Goal: Task Accomplishment & Management: Complete application form

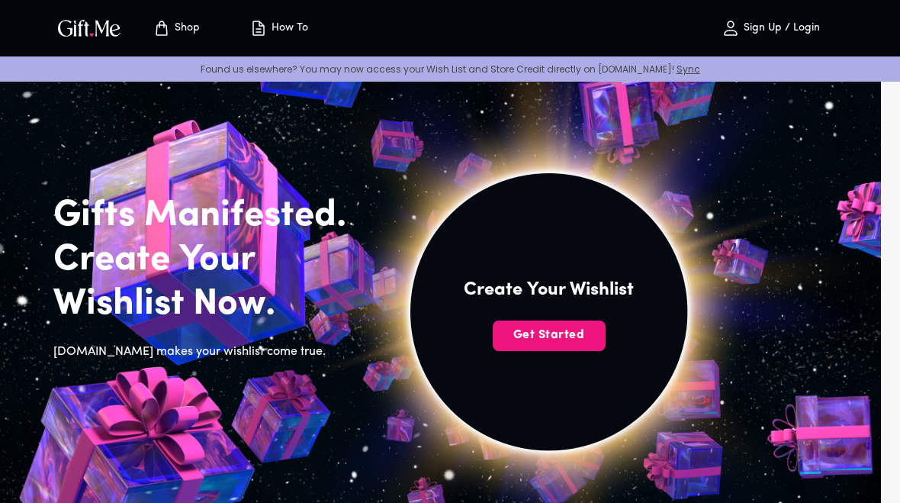
click at [777, 40] on button "Sign Up / Login" at bounding box center [770, 28] width 153 height 49
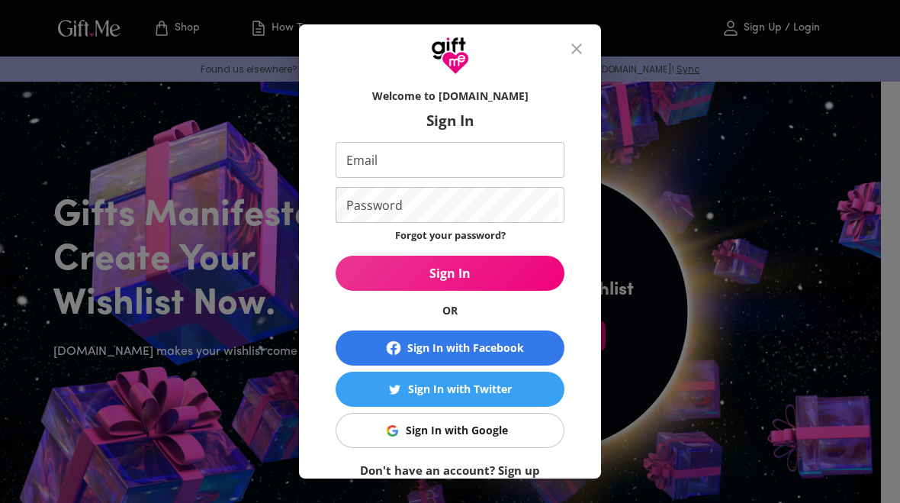
click at [525, 435] on span "Sign In with Google" at bounding box center [448, 430] width 210 height 17
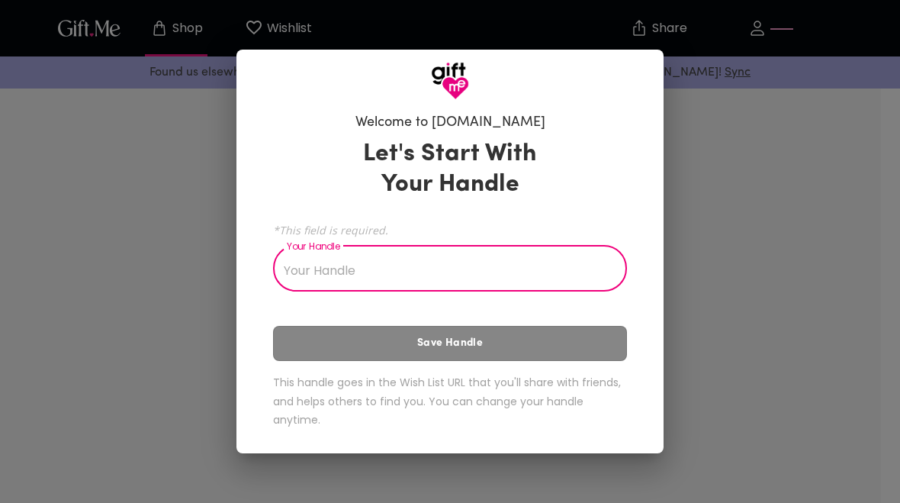
click at [552, 272] on input "Your Handle" at bounding box center [441, 270] width 337 height 43
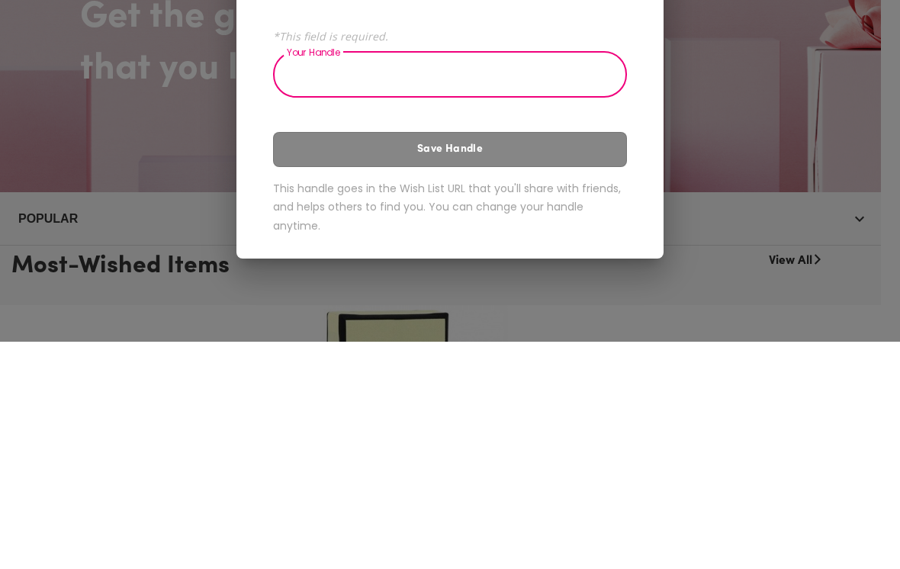
type input "O"
type input "Nonny"
click at [306, 359] on button "Save Handle" at bounding box center [450, 376] width 354 height 35
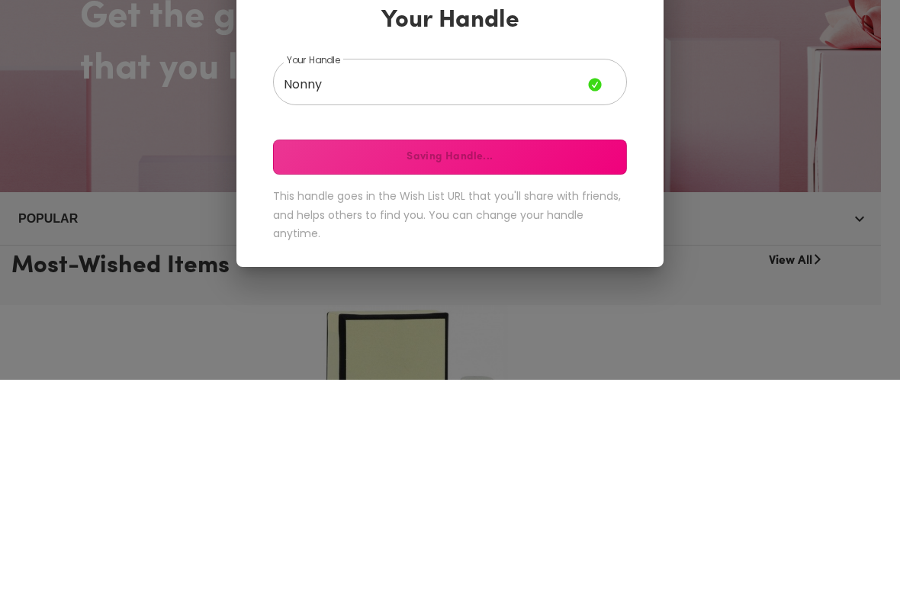
scroll to position [227, 0]
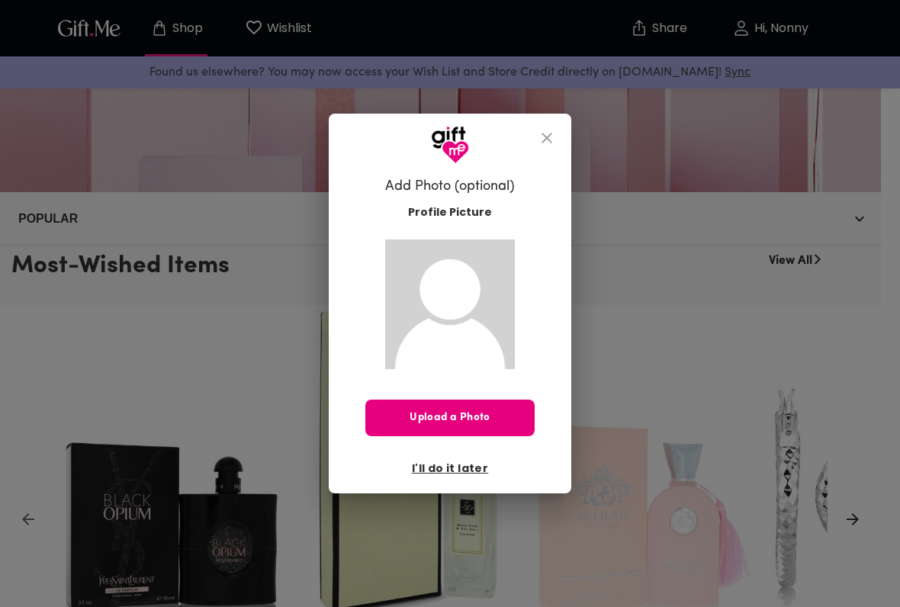
click at [468, 472] on span "I'll do it later" at bounding box center [450, 468] width 76 height 17
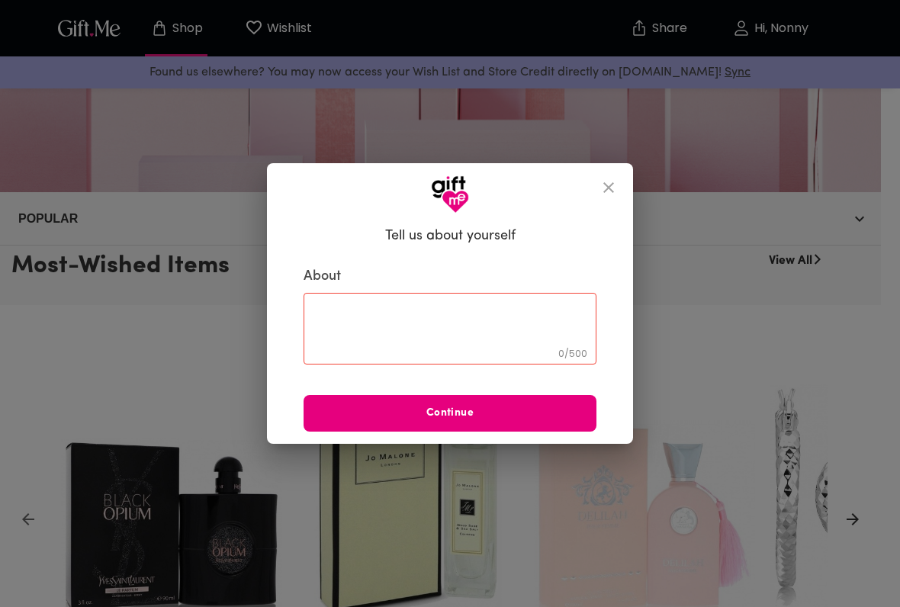
click at [518, 411] on span "Continue" at bounding box center [450, 413] width 293 height 17
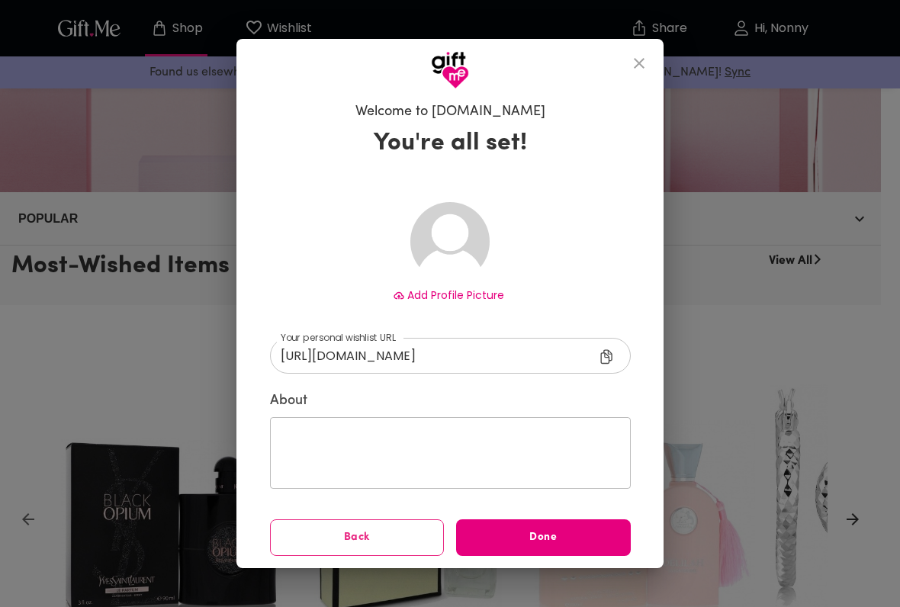
click at [541, 502] on span "Done" at bounding box center [543, 537] width 175 height 17
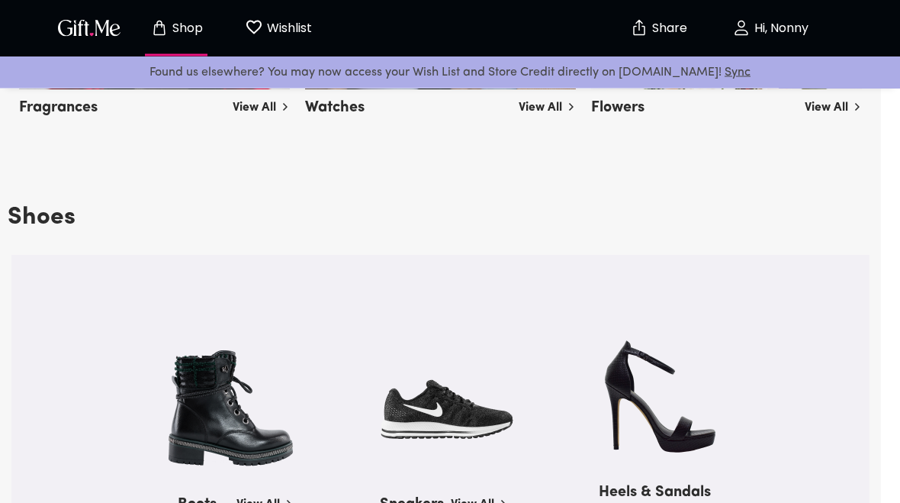
scroll to position [1543, 0]
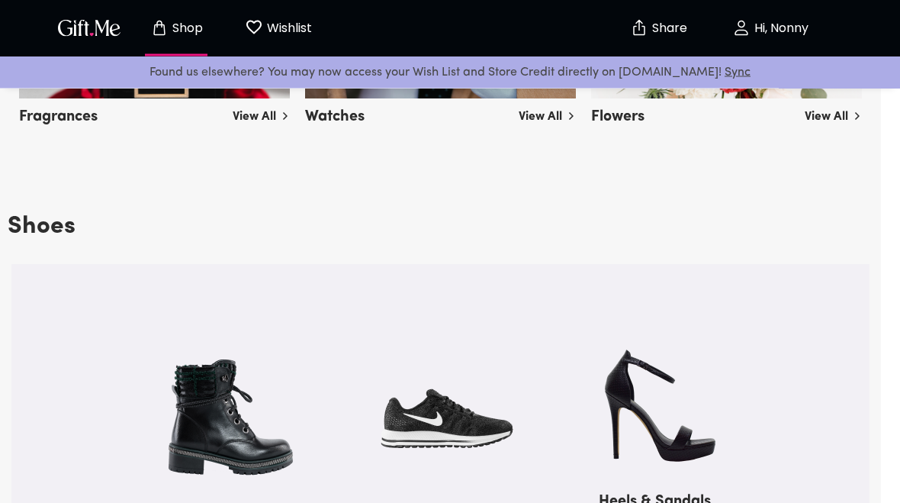
click at [282, 20] on p "Wishlist" at bounding box center [287, 28] width 49 height 20
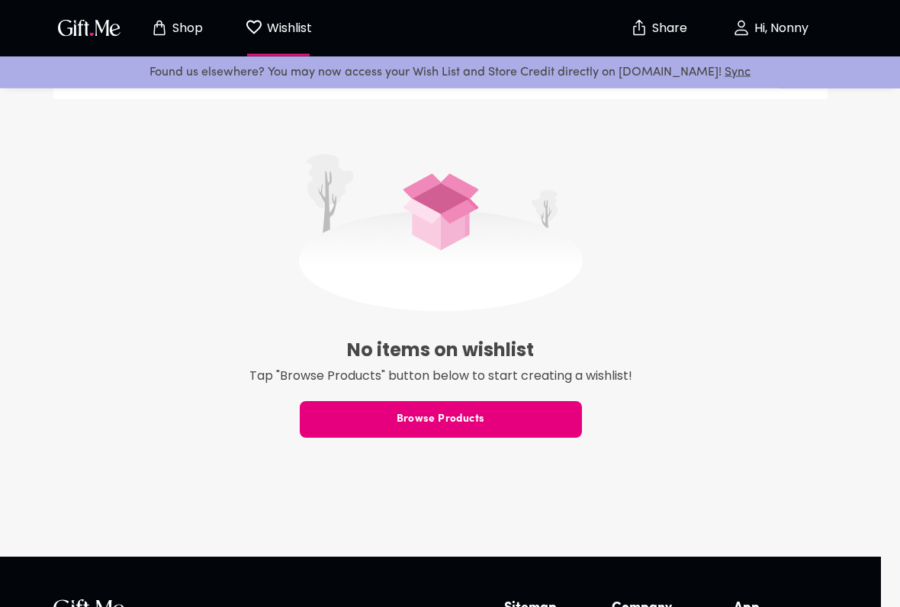
scroll to position [326, 0]
click at [552, 421] on span "Browse Products" at bounding box center [441, 419] width 282 height 17
